Goal: Find contact information: Find contact information

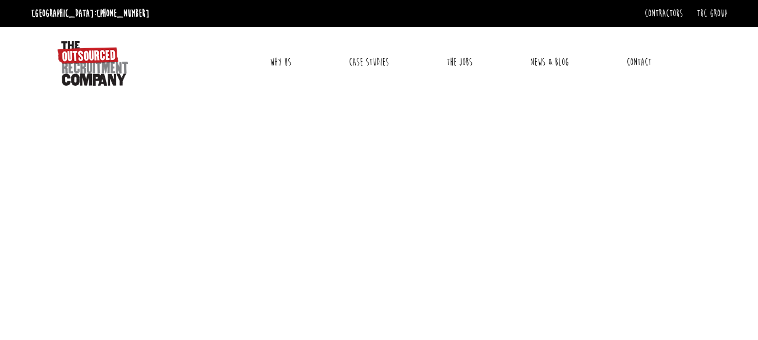
click at [650, 65] on link "Contact" at bounding box center [638, 62] width 41 height 28
click at [714, 13] on link "TRC Group" at bounding box center [711, 13] width 30 height 12
click at [653, 66] on link "Contact" at bounding box center [638, 62] width 41 height 28
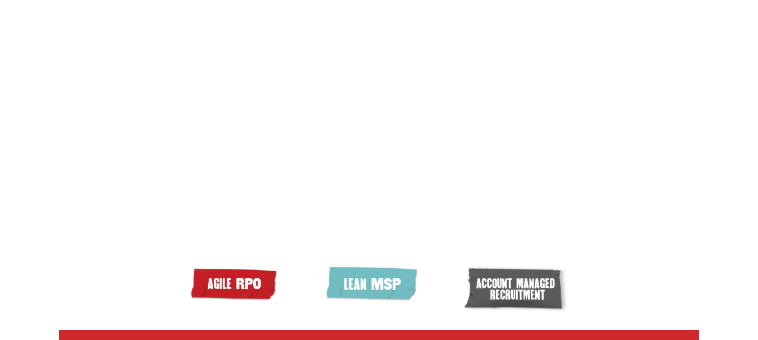
scroll to position [78, 0]
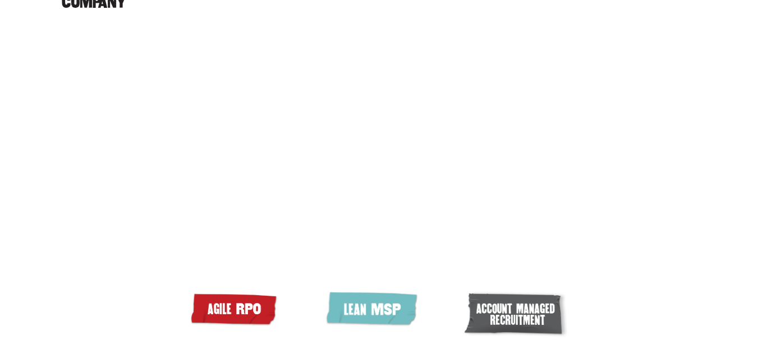
click at [368, 42] on video at bounding box center [379, 196] width 640 height 320
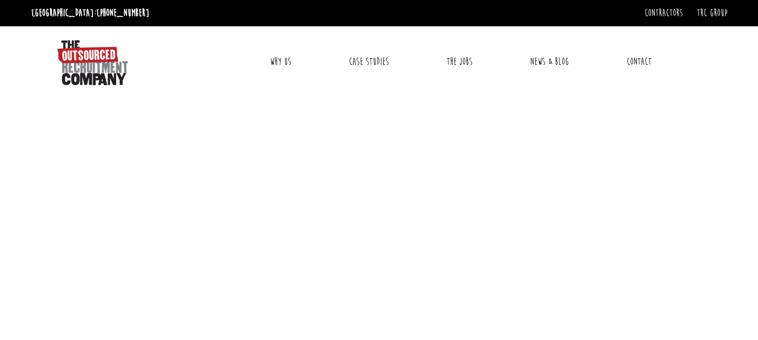
scroll to position [0, 0]
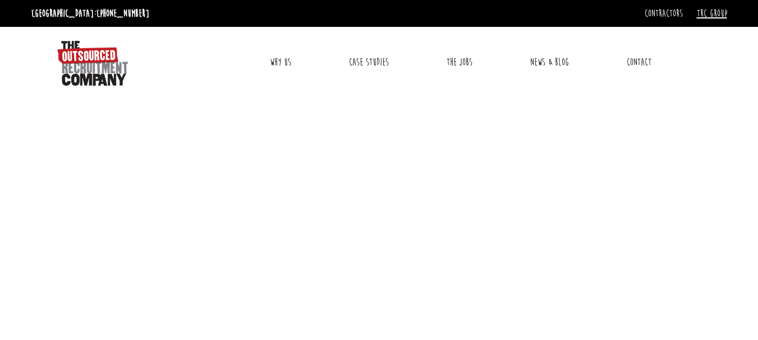
click at [712, 16] on link "TRC Group" at bounding box center [711, 13] width 30 height 12
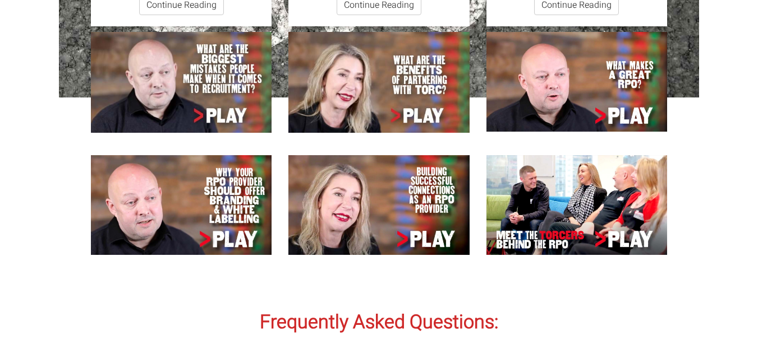
scroll to position [3476, 0]
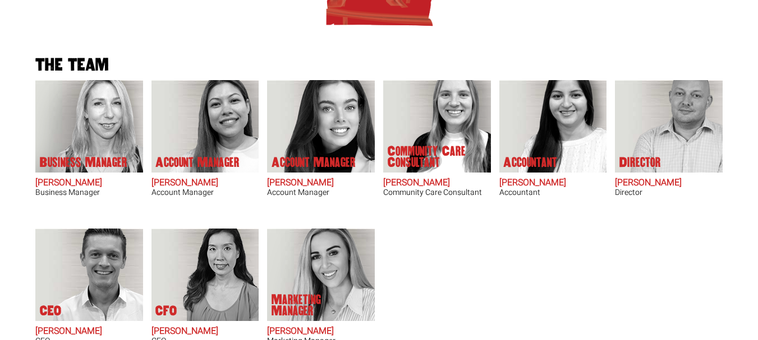
scroll to position [393, 0]
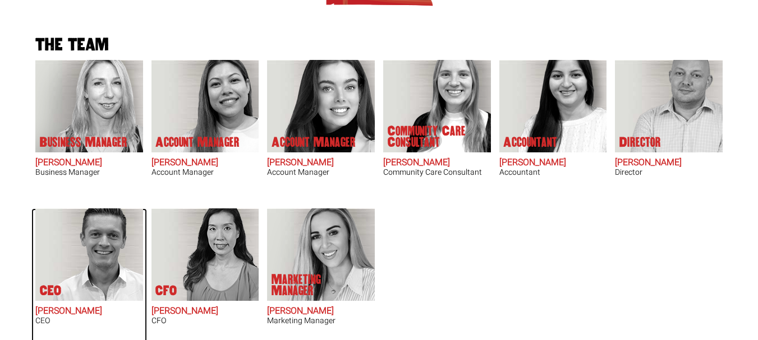
click at [98, 286] on img at bounding box center [95, 255] width 95 height 93
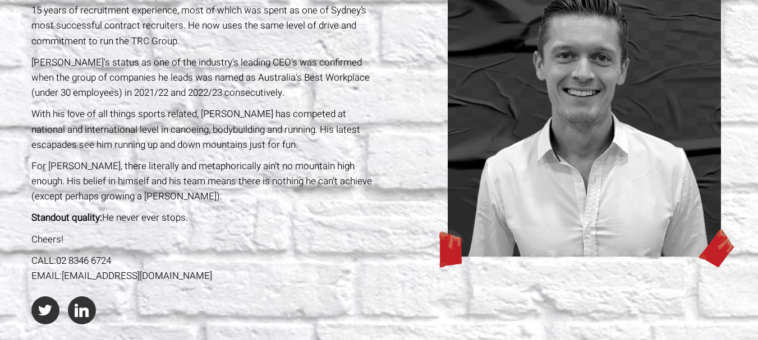
scroll to position [224, 0]
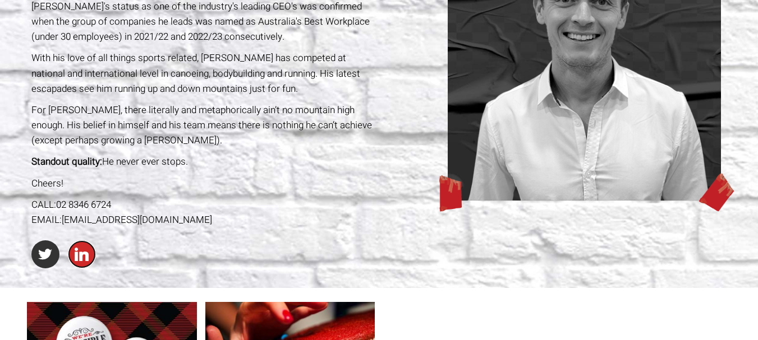
click at [84, 257] on link at bounding box center [82, 255] width 28 height 28
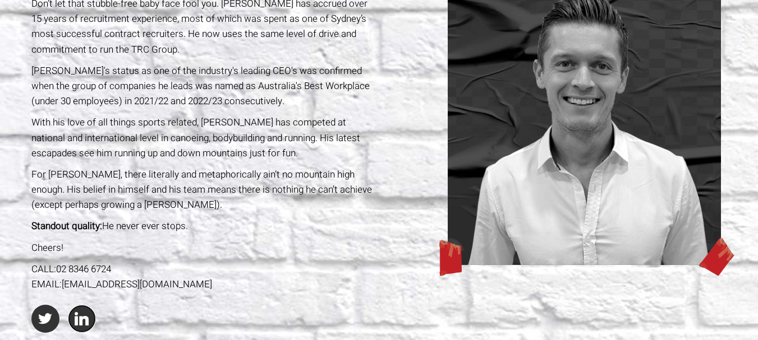
scroll to position [0, 0]
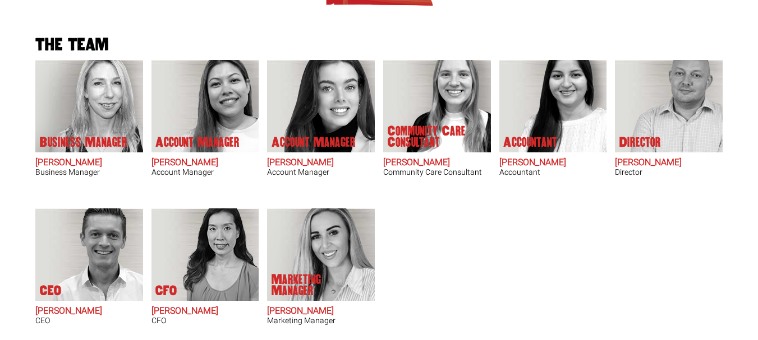
scroll to position [393, 0]
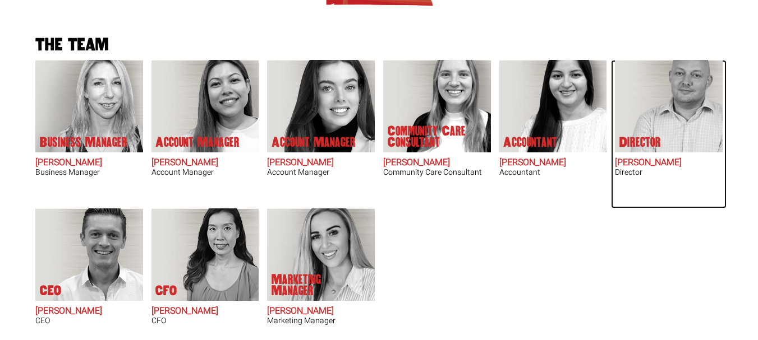
click at [663, 104] on img at bounding box center [674, 106] width 95 height 93
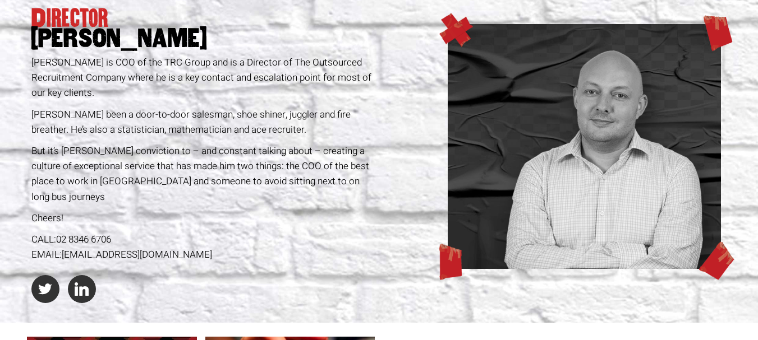
scroll to position [112, 0]
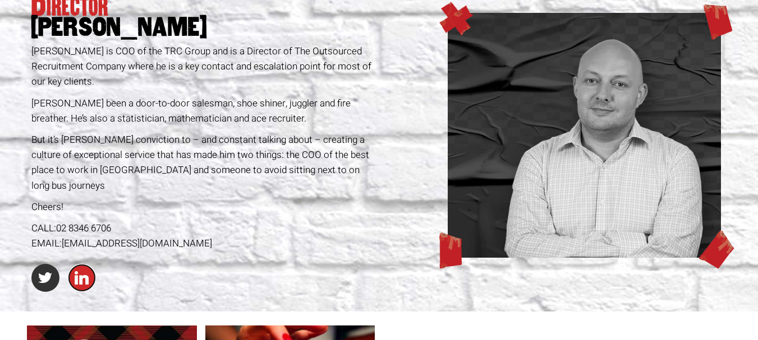
click at [86, 270] on link at bounding box center [82, 278] width 28 height 28
drag, startPoint x: 62, startPoint y: 222, endPoint x: 186, endPoint y: 229, distance: 124.7
click at [186, 236] on div "EMAIL: SimonM@letstorc.com" at bounding box center [203, 243] width 344 height 15
copy div "SimonM@letstorc.com"
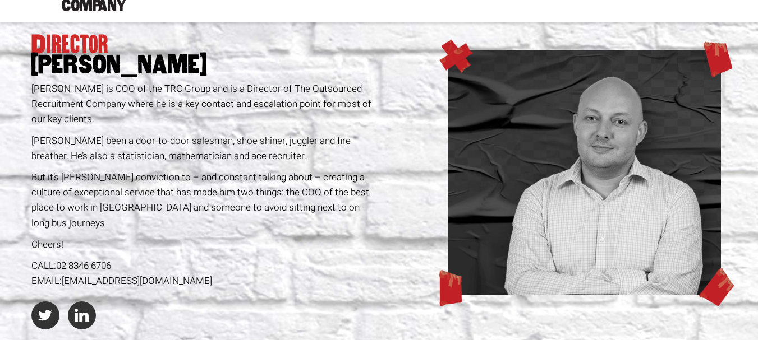
scroll to position [0, 0]
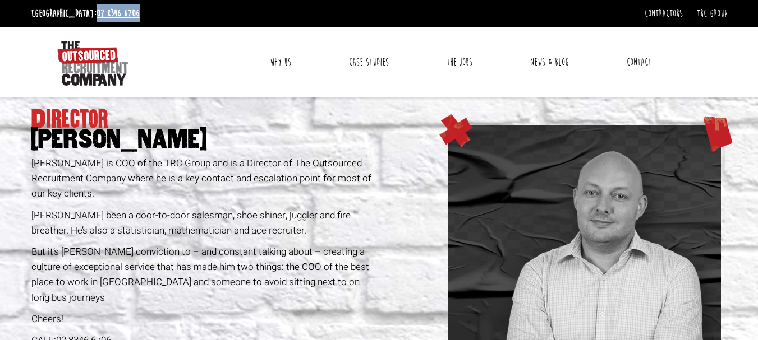
drag, startPoint x: 111, startPoint y: 12, endPoint x: 59, endPoint y: 16, distance: 52.3
click at [59, 16] on ul "Sydney: 02 8346 6706" at bounding box center [202, 13] width 347 height 18
copy link "02 8346 6706"
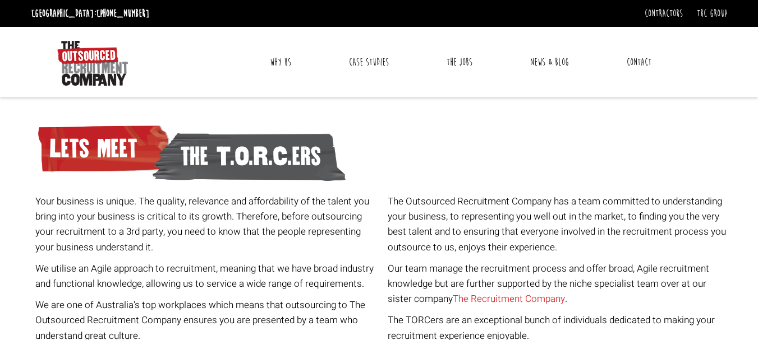
scroll to position [426, 0]
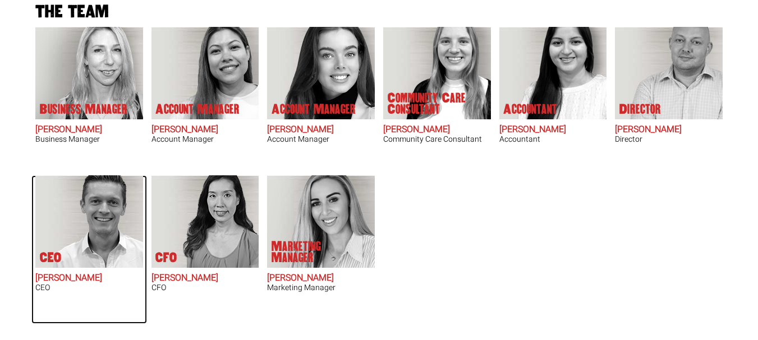
click at [96, 221] on img at bounding box center [95, 222] width 95 height 93
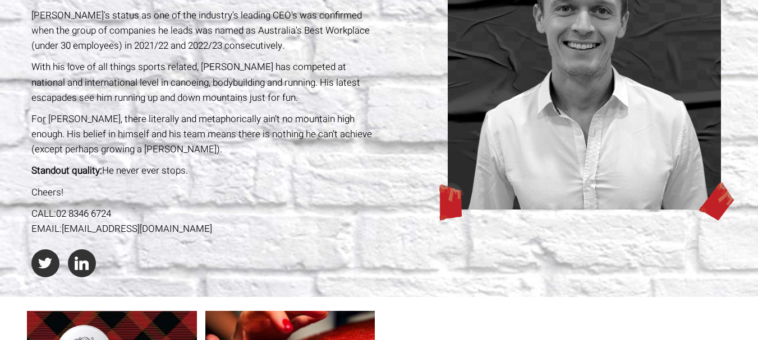
scroll to position [224, 0]
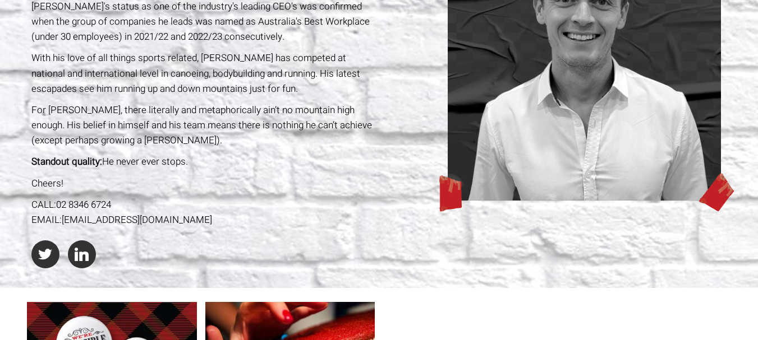
drag, startPoint x: 62, startPoint y: 218, endPoint x: 180, endPoint y: 219, distance: 118.3
click at [180, 219] on div "EMAIL: [PERSON_NAME][EMAIL_ADDRESS][DOMAIN_NAME]" at bounding box center [203, 220] width 344 height 15
copy div "[EMAIL_ADDRESS][DOMAIN_NAME]"
